Goal: Task Accomplishment & Management: Manage account settings

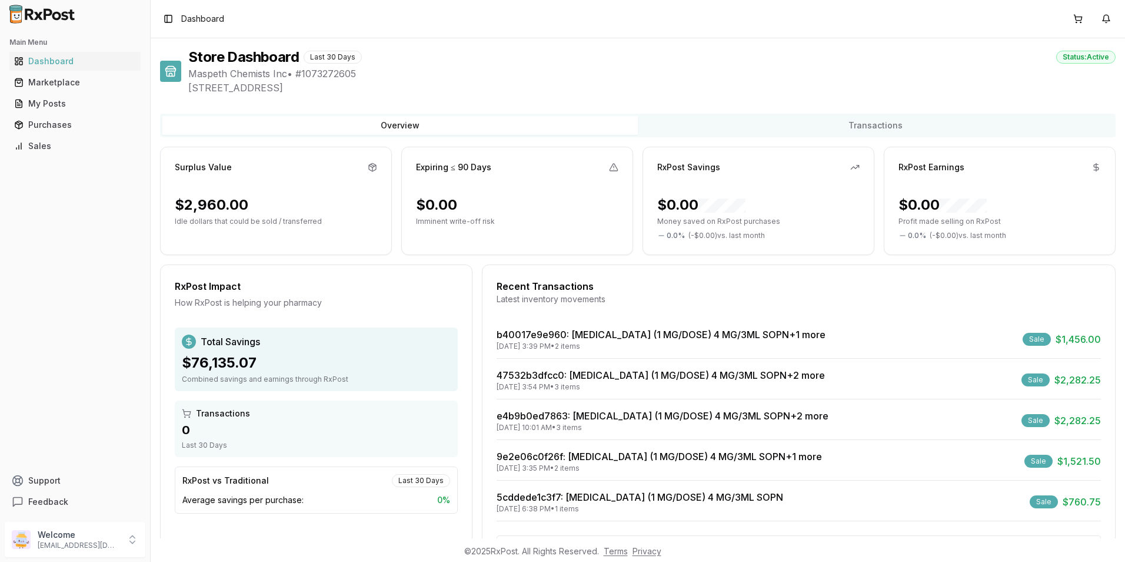
click at [46, 100] on div "My Posts" at bounding box center [75, 104] width 122 height 12
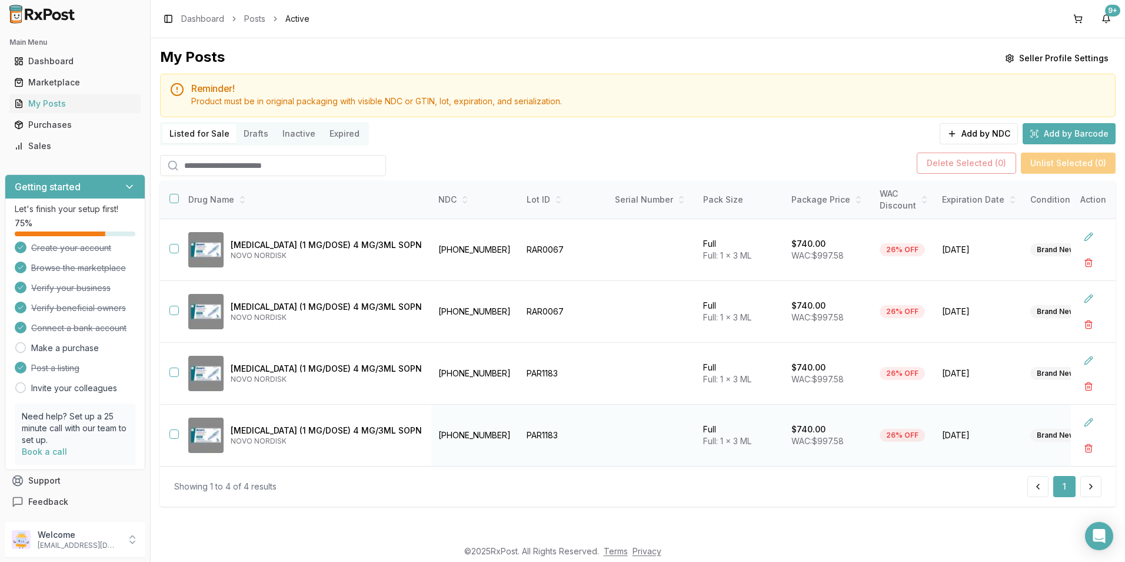
scroll to position [1, 0]
click at [179, 244] on td "Ozempic (1 MG/DOSE) 4 MG/3ML SOPN NOVO NORDISK" at bounding box center [305, 250] width 253 height 62
click at [178, 244] on button "button" at bounding box center [174, 248] width 9 height 9
click at [178, 305] on button "button" at bounding box center [174, 309] width 9 height 9
click at [179, 366] on td "Ozempic (1 MG/DOSE) 4 MG/3ML SOPN NOVO NORDISK" at bounding box center [305, 374] width 253 height 62
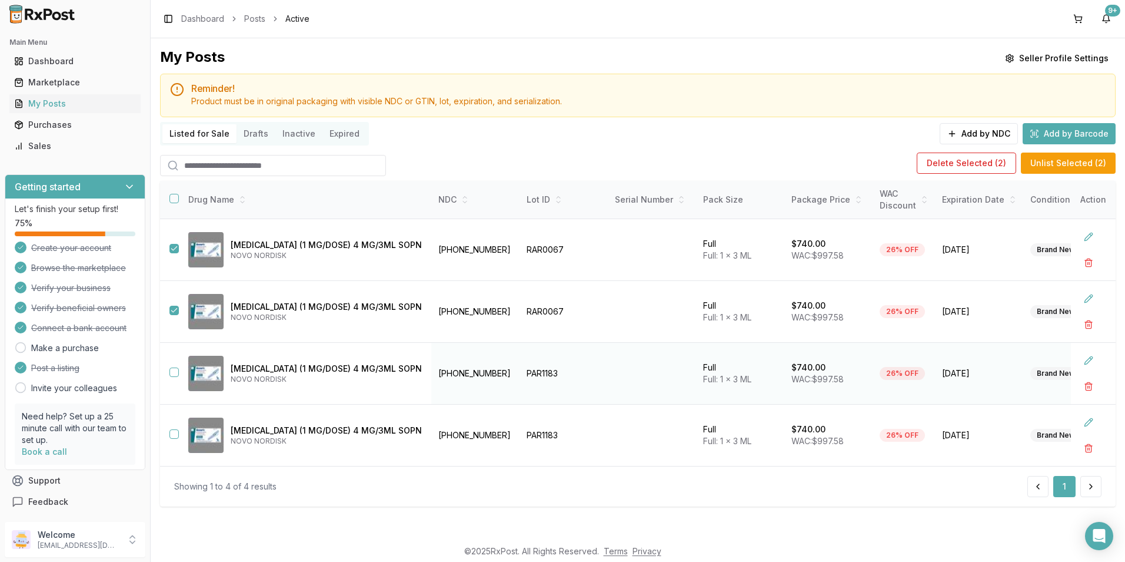
click at [177, 371] on button "button" at bounding box center [174, 371] width 9 height 9
click at [173, 436] on button "button" at bounding box center [174, 433] width 9 height 9
click at [964, 156] on button "Delete Selected ( 4 )" at bounding box center [966, 162] width 100 height 21
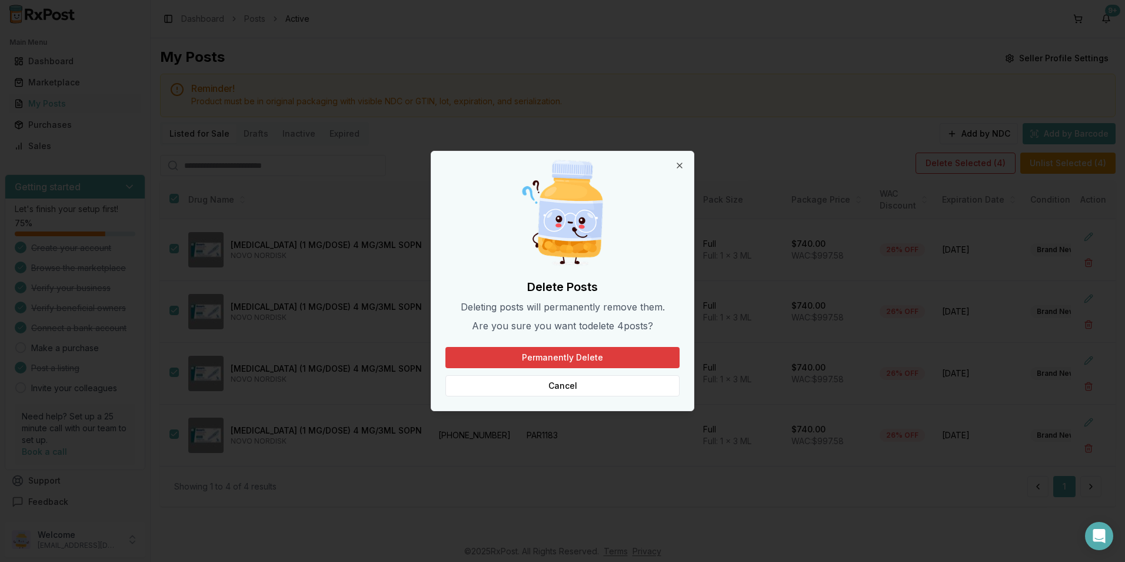
click at [590, 359] on button "Permanently Delete" at bounding box center [563, 357] width 234 height 21
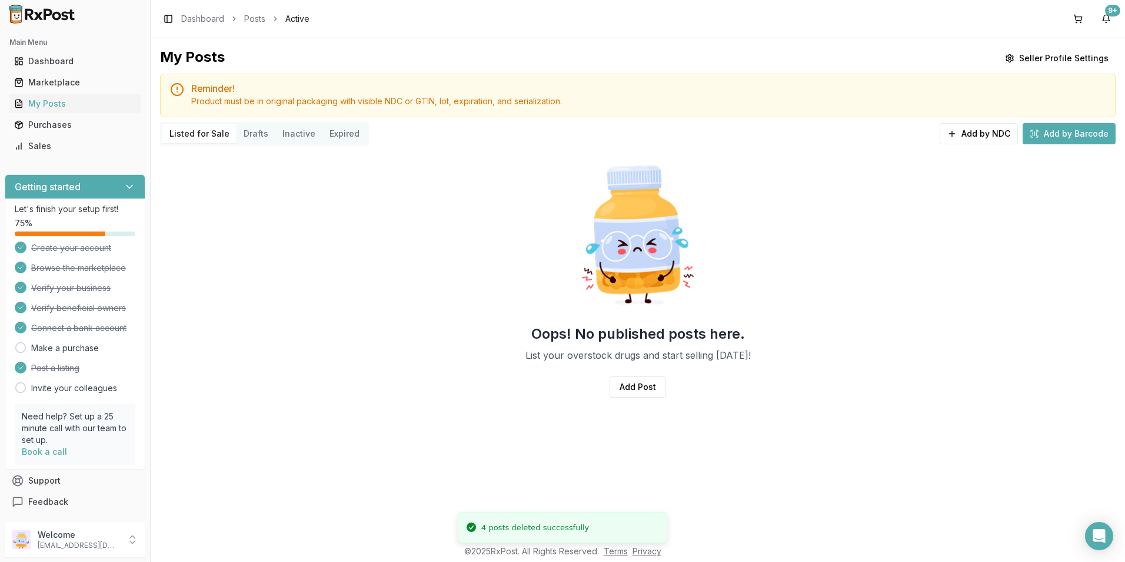
scroll to position [0, 0]
click at [254, 134] on button "Drafts" at bounding box center [256, 133] width 39 height 19
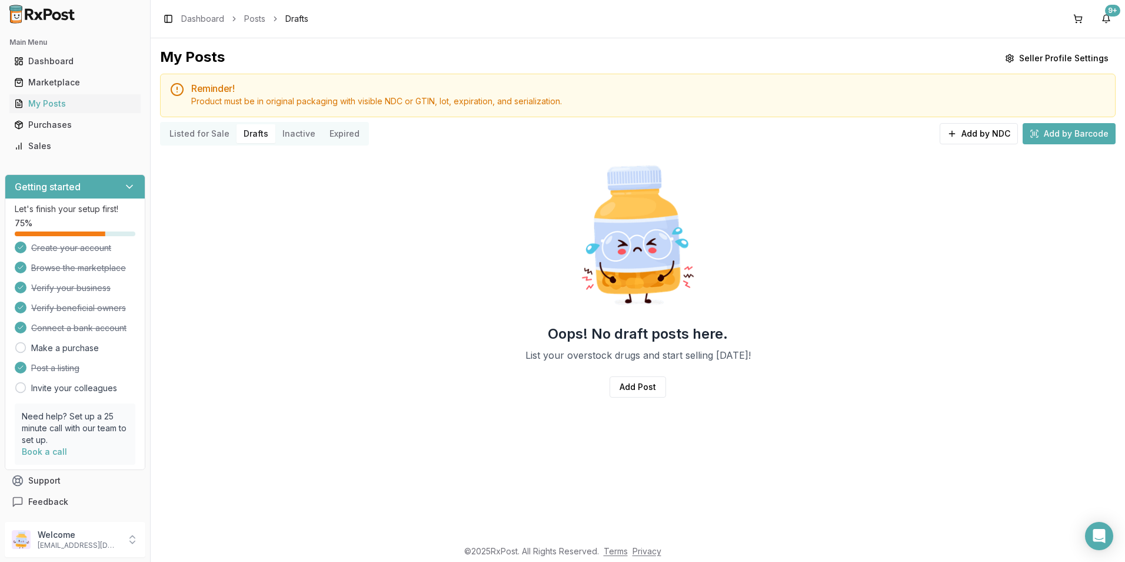
click at [294, 133] on button "Inactive" at bounding box center [298, 133] width 47 height 19
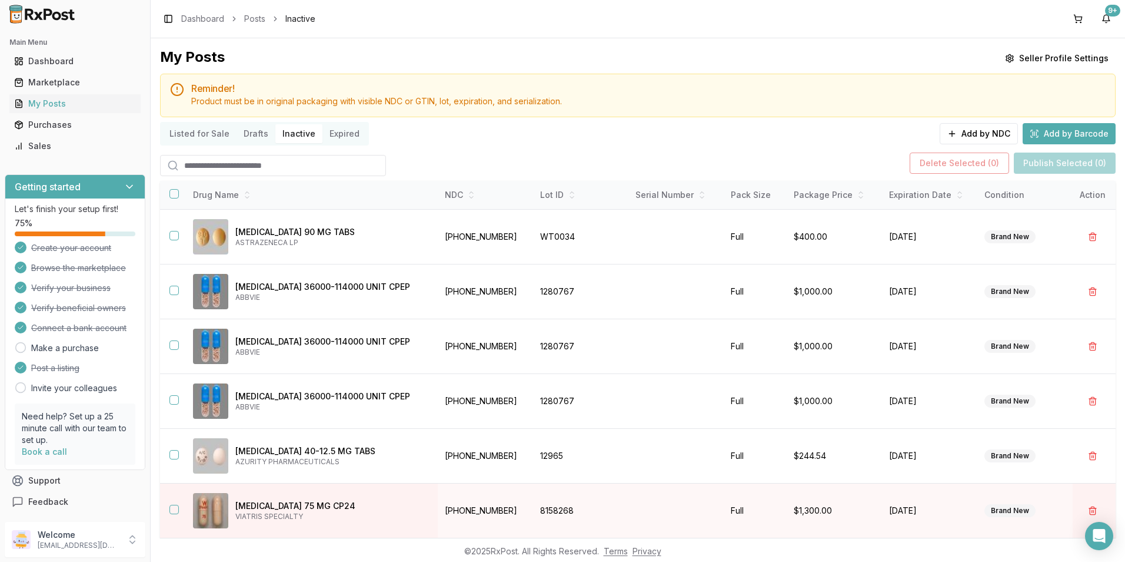
click at [346, 139] on button "Expired" at bounding box center [345, 133] width 44 height 19
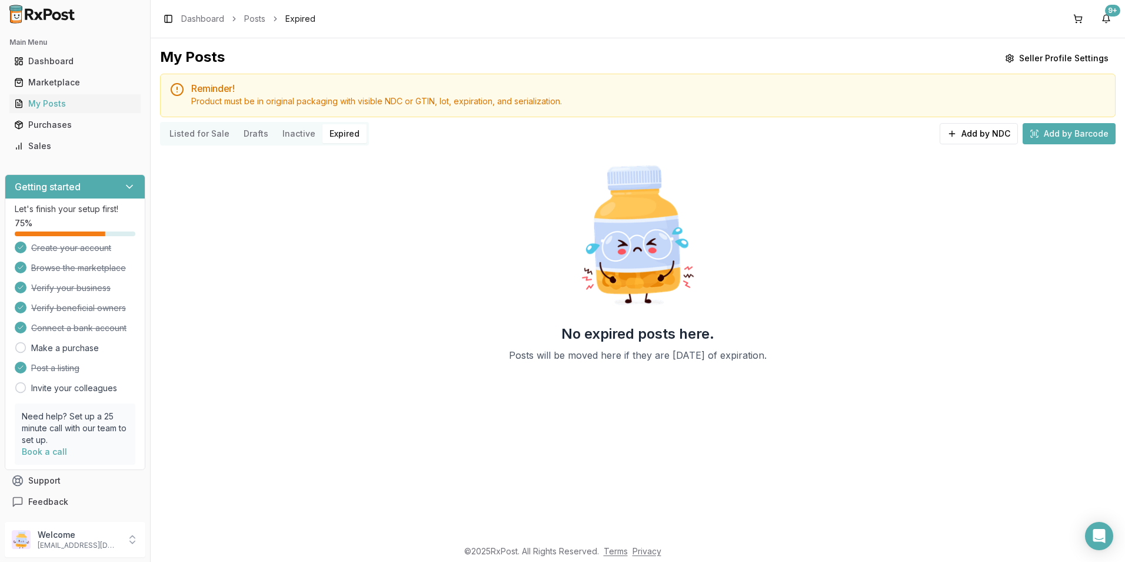
click at [182, 138] on button "Listed for Sale" at bounding box center [199, 133] width 74 height 19
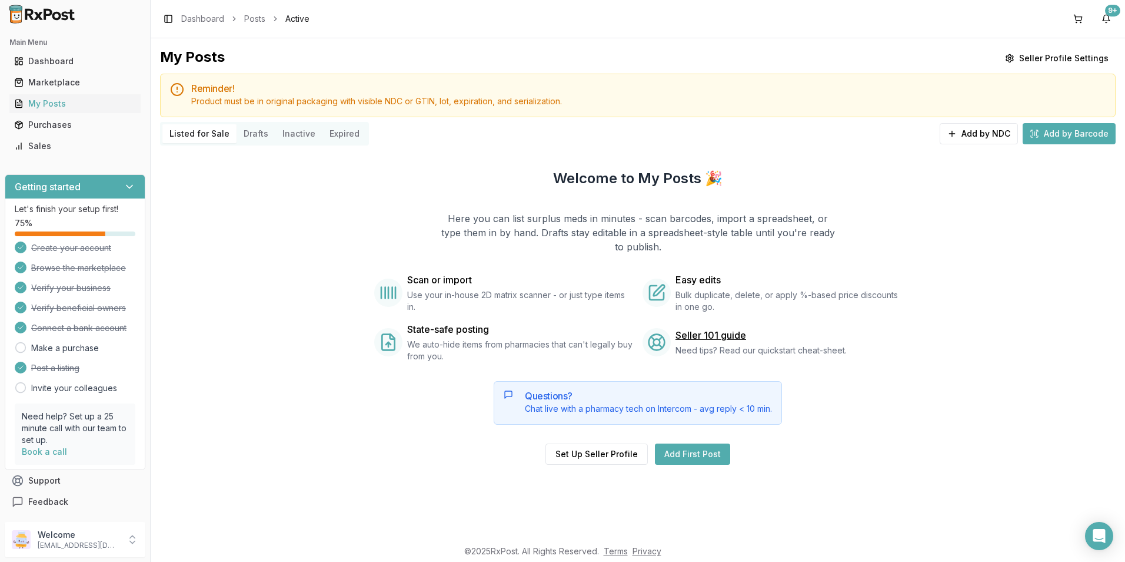
click at [182, 130] on button "Listed for Sale" at bounding box center [199, 133] width 74 height 19
